Goal: Task Accomplishment & Management: Use online tool/utility

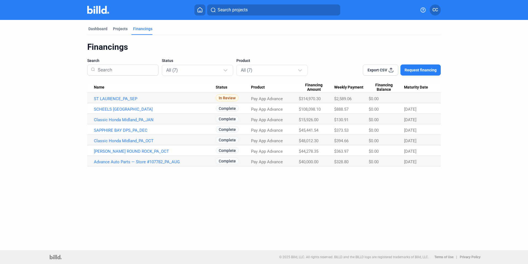
drag, startPoint x: 0, startPoint y: 0, endPoint x: 32, endPoint y: 42, distance: 52.9
click at [43, 60] on dashboard "Dashboard Projects Financings Financings Search Status All (7) Product All (7) …" at bounding box center [264, 93] width 475 height 146
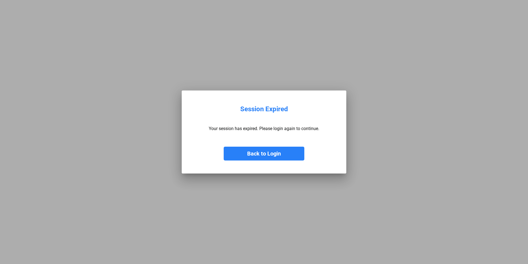
click at [265, 157] on button "Back to Login" at bounding box center [264, 153] width 81 height 14
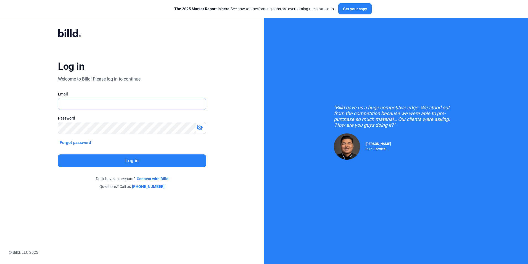
type input "[PERSON_NAME][EMAIL_ADDRESS][DOMAIN_NAME]"
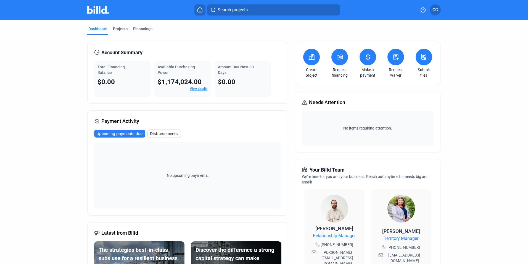
click at [202, 86] on div "$1,174,024.00" at bounding box center [183, 81] width 50 height 9
click at [202, 87] on link "View details" at bounding box center [199, 89] width 18 height 4
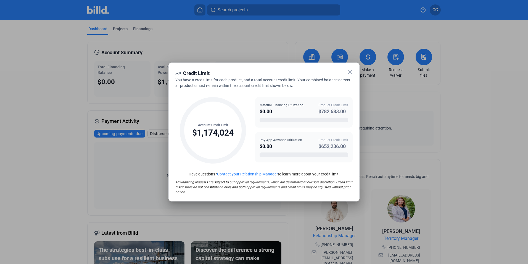
click at [352, 74] on icon at bounding box center [350, 72] width 7 height 7
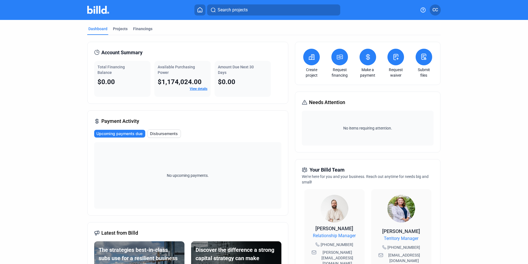
click at [414, 50] on div "Submit files" at bounding box center [423, 63] width 19 height 29
click at [419, 53] on button at bounding box center [424, 57] width 17 height 17
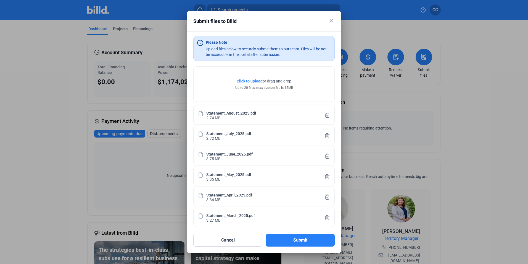
scroll to position [4, 0]
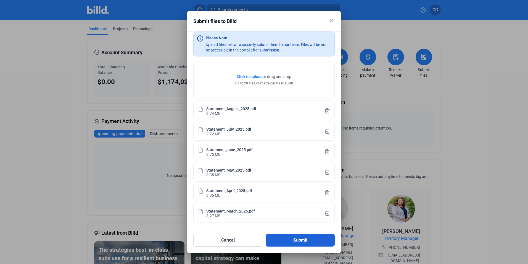
click at [299, 242] on button "Submit" at bounding box center [300, 239] width 69 height 13
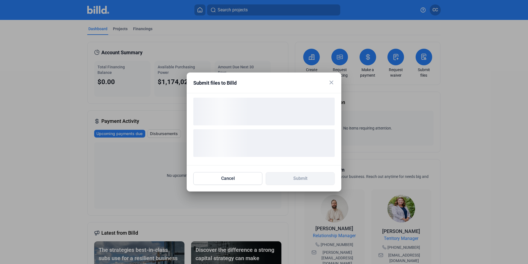
scroll to position [0, 0]
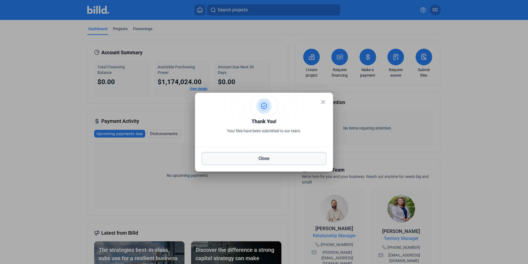
click at [274, 160] on button "Close" at bounding box center [264, 158] width 125 height 13
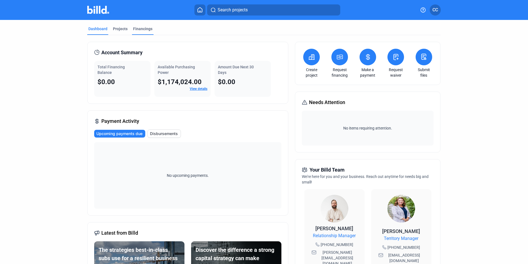
click at [140, 29] on div "Financings" at bounding box center [142, 29] width 19 height 6
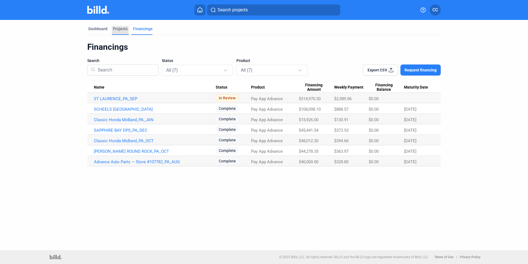
click at [121, 28] on div "Projects" at bounding box center [120, 29] width 15 height 6
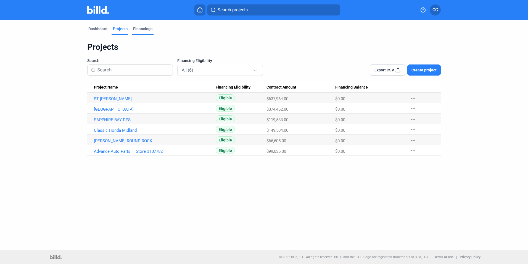
click at [138, 28] on div "Financings" at bounding box center [142, 29] width 19 height 6
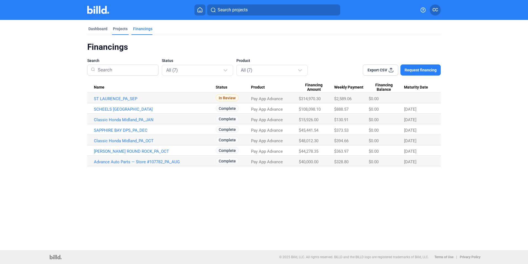
click at [119, 27] on div "Projects" at bounding box center [120, 29] width 15 height 6
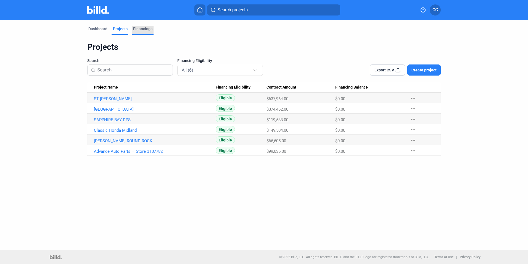
click at [139, 27] on div "Financings" at bounding box center [142, 29] width 19 height 6
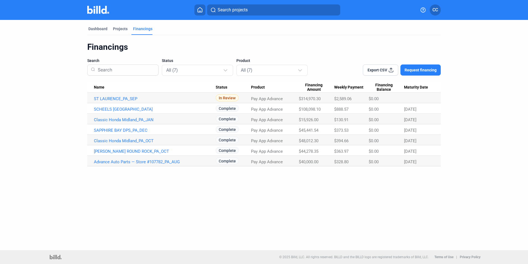
click at [50, 64] on dashboard "Dashboard Projects Financings Financings Search Status All (7) Product All (7) …" at bounding box center [264, 93] width 475 height 146
